Goal: Navigation & Orientation: Find specific page/section

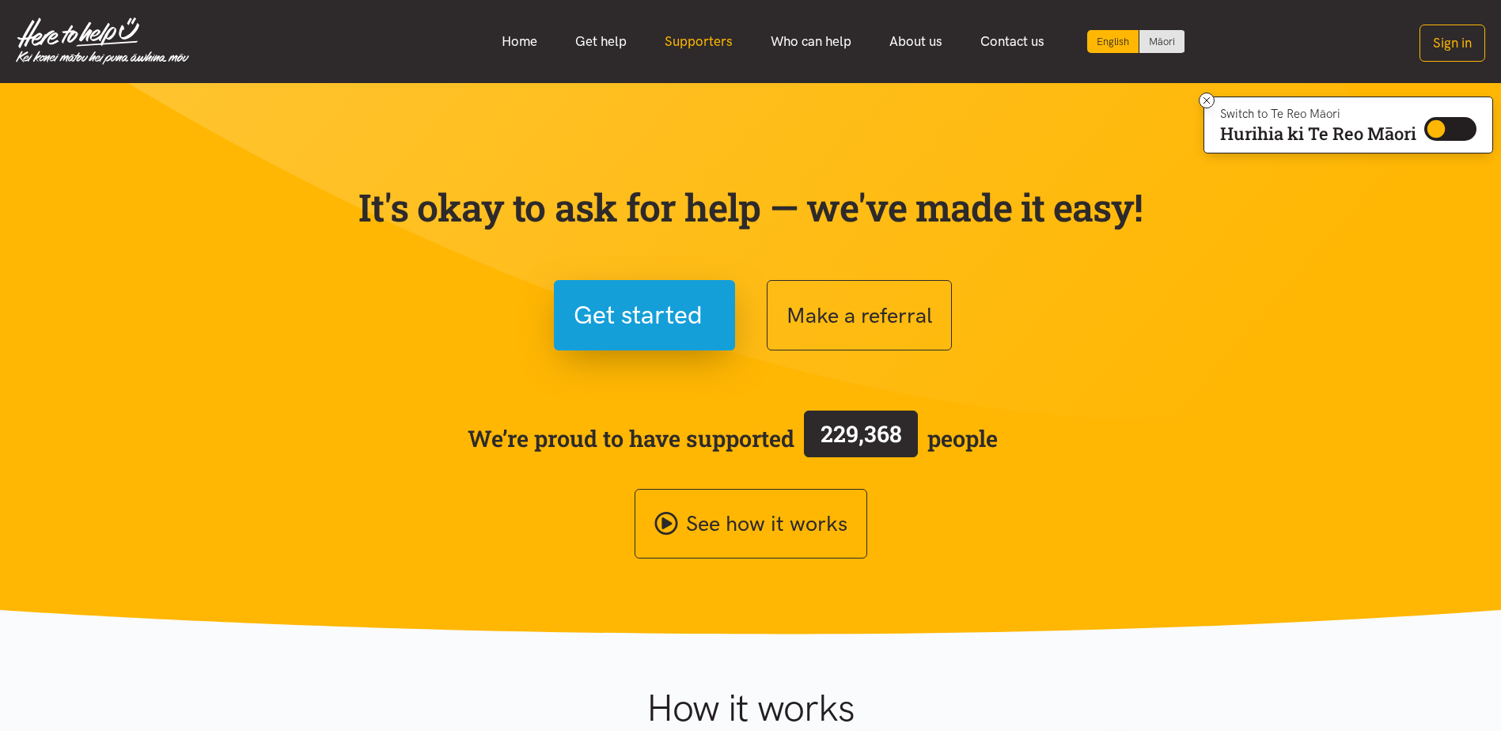
click at [689, 47] on link "Supporters" at bounding box center [699, 42] width 106 height 34
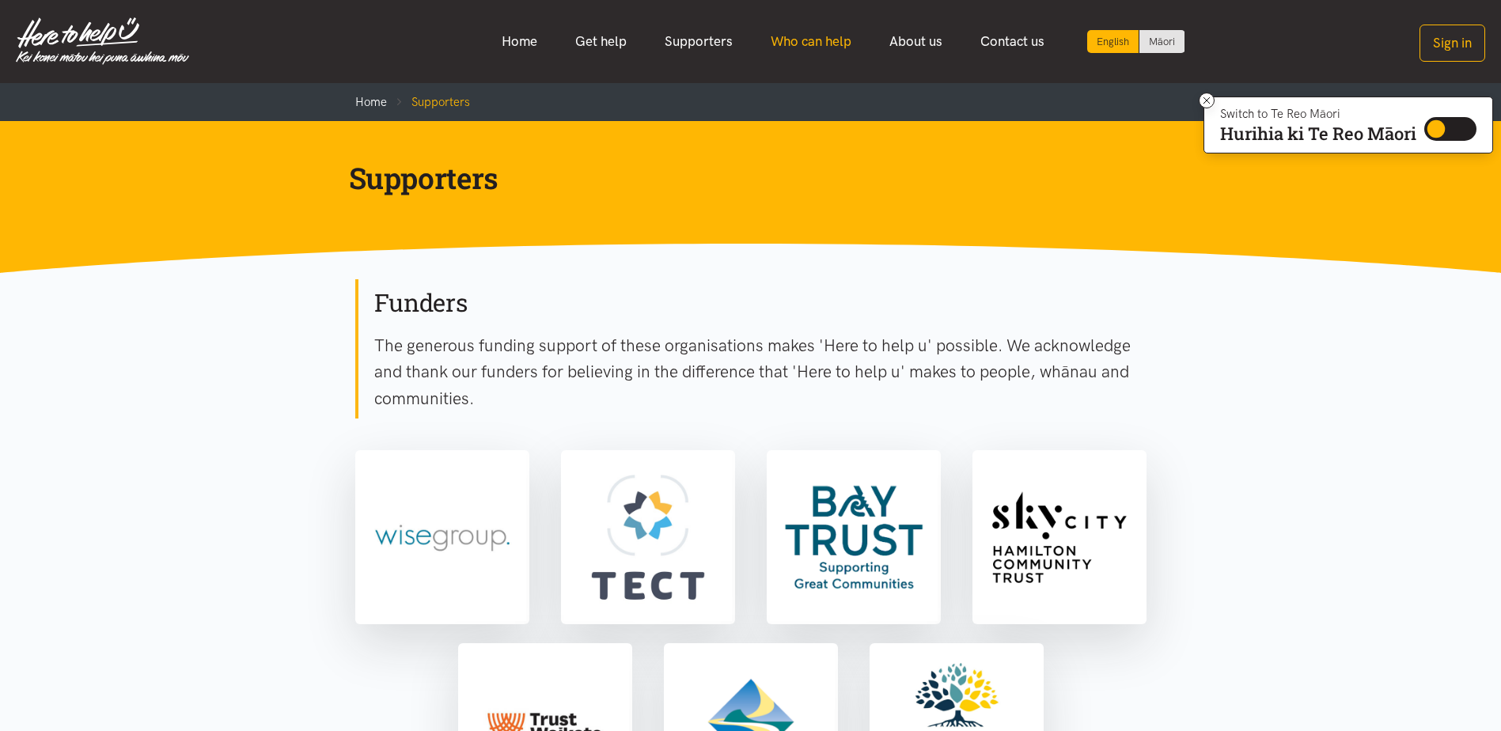
click at [775, 40] on link "Who can help" at bounding box center [811, 42] width 119 height 34
